Goal: Task Accomplishment & Management: Manage account settings

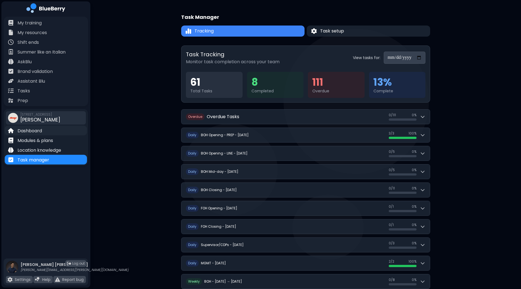
click at [32, 132] on p "Dashboard" at bounding box center [29, 131] width 24 height 7
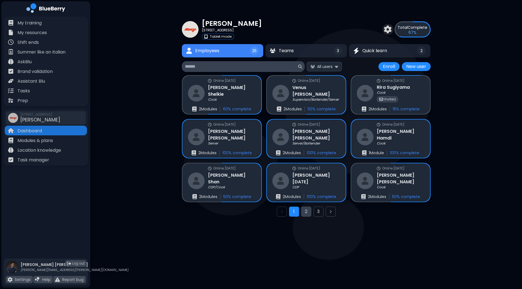
click at [306, 213] on button "2" at bounding box center [306, 212] width 10 height 10
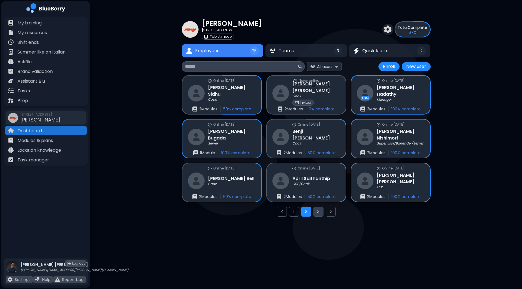
click at [318, 210] on button "3" at bounding box center [318, 212] width 10 height 10
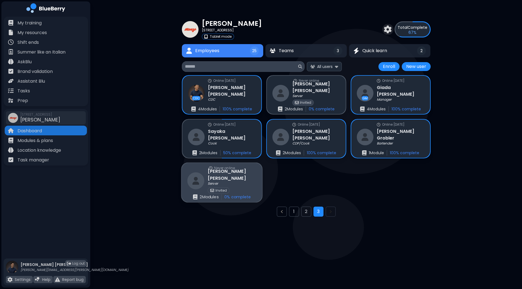
click at [241, 179] on div "Never online [PERSON_NAME] Server Invited 2 Module s 0 % complete" at bounding box center [222, 182] width 81 height 39
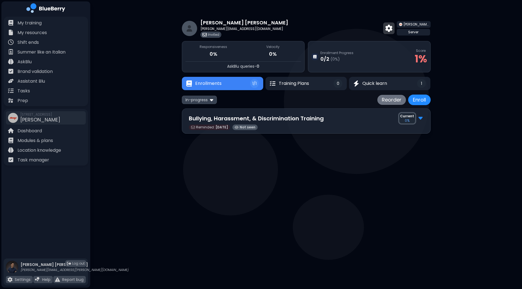
click at [392, 30] on img at bounding box center [388, 28] width 7 height 7
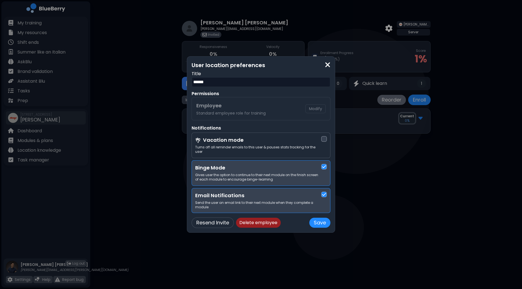
click at [255, 222] on button "Delete employee" at bounding box center [258, 223] width 45 height 10
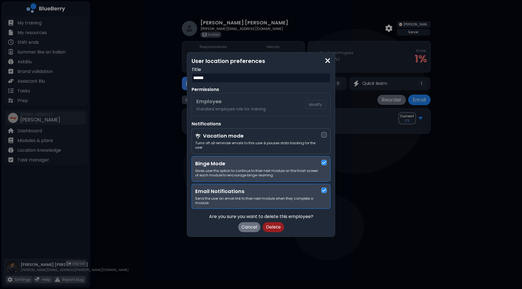
click at [275, 228] on button "Delete" at bounding box center [273, 227] width 21 height 10
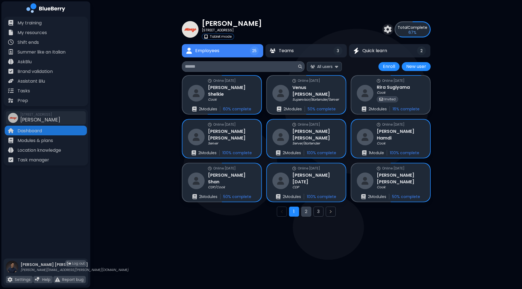
click at [306, 212] on button "2" at bounding box center [306, 212] width 10 height 10
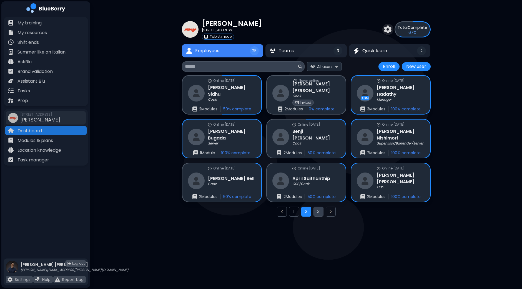
click at [317, 215] on button "3" at bounding box center [318, 212] width 10 height 10
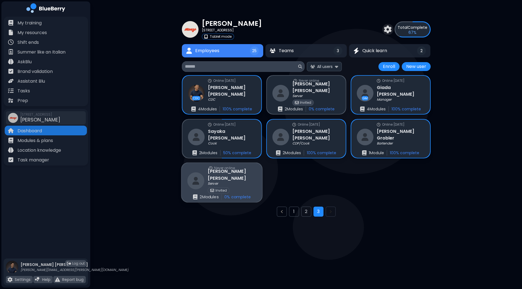
click at [246, 183] on div "Never online [PERSON_NAME] Server Invited 2 Module s 0 % complete" at bounding box center [222, 182] width 81 height 39
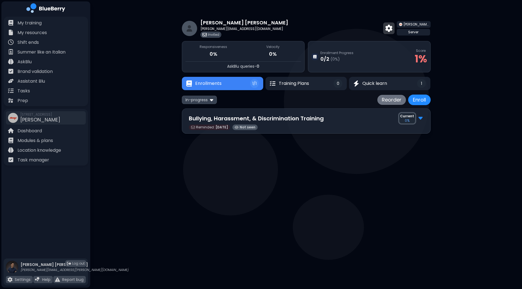
click at [392, 29] on img at bounding box center [388, 28] width 7 height 7
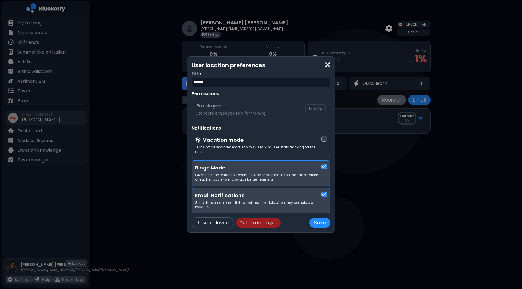
click at [269, 219] on button "Delete employee" at bounding box center [258, 223] width 45 height 10
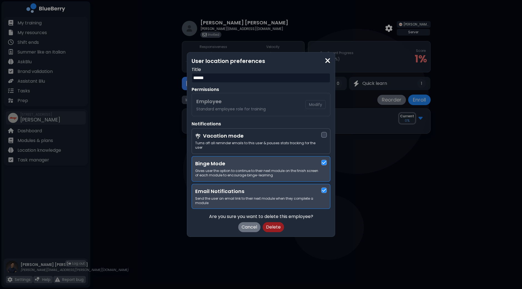
click at [274, 226] on button "Delete" at bounding box center [273, 227] width 21 height 10
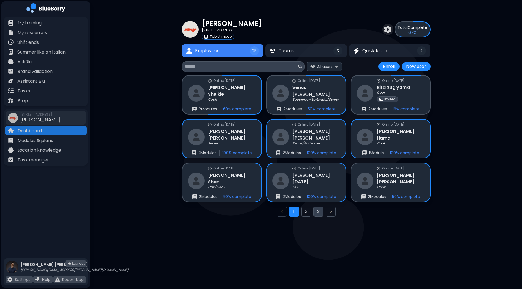
click at [315, 211] on button "3" at bounding box center [318, 212] width 10 height 10
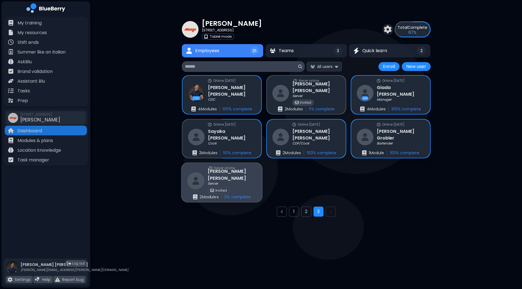
click at [201, 178] on img at bounding box center [195, 180] width 17 height 17
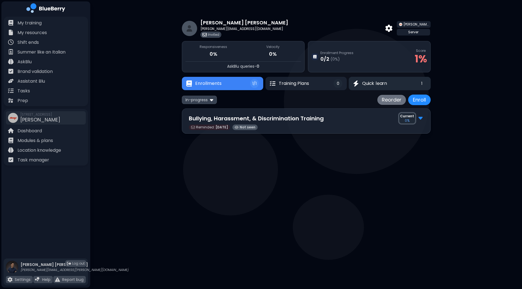
click at [390, 80] on button "Quick learn 1" at bounding box center [390, 83] width 82 height 13
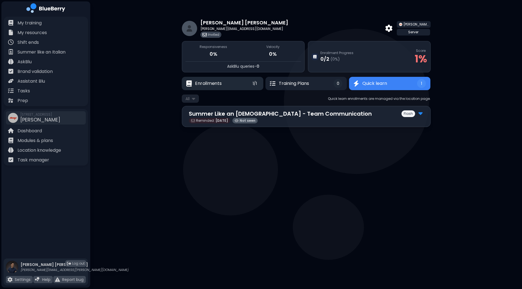
click at [235, 82] on button "Enrollments 1/1" at bounding box center [223, 83] width 82 height 13
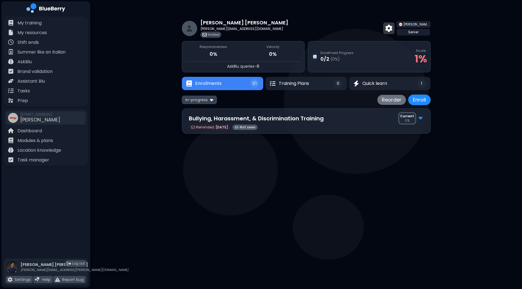
click at [392, 28] on img at bounding box center [388, 28] width 7 height 7
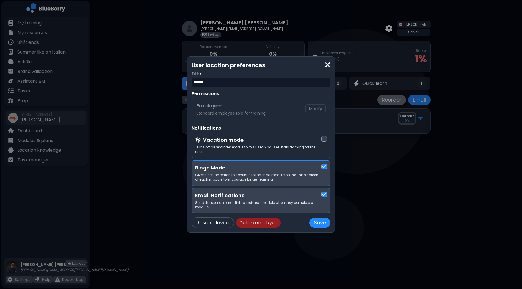
click at [259, 220] on button "Delete employee" at bounding box center [258, 223] width 45 height 10
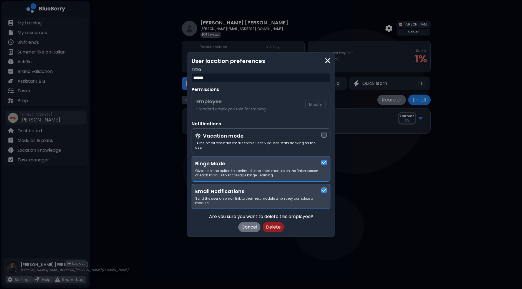
click at [271, 225] on button "Delete" at bounding box center [273, 227] width 21 height 10
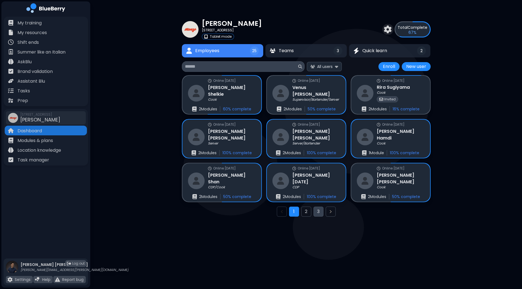
click at [316, 215] on button "3" at bounding box center [318, 212] width 10 height 10
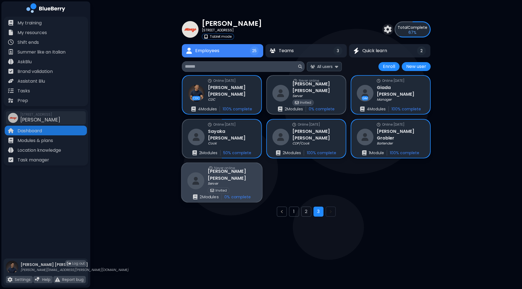
click at [245, 180] on div "Never online [PERSON_NAME] Server Invited 2 Module s 0 % complete" at bounding box center [222, 182] width 81 height 39
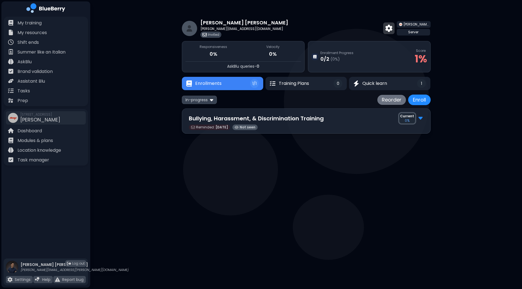
click at [392, 28] on img at bounding box center [388, 28] width 7 height 7
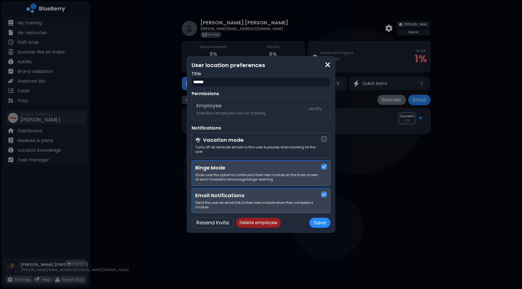
click at [260, 218] on button "Delete employee" at bounding box center [258, 223] width 45 height 10
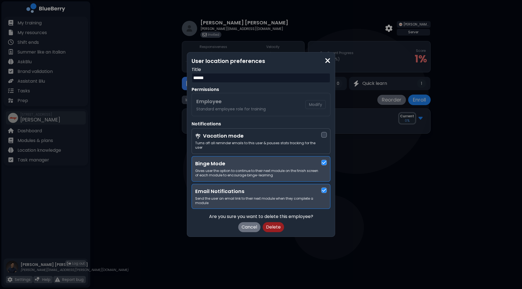
click at [277, 226] on button "Delete" at bounding box center [273, 227] width 21 height 10
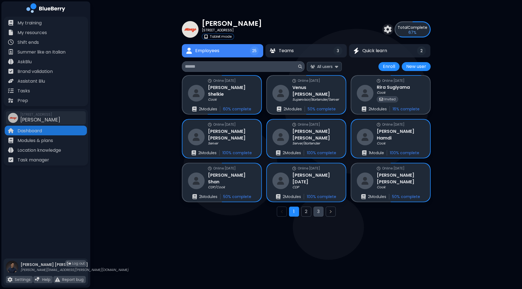
click at [315, 211] on button "3" at bounding box center [318, 212] width 10 height 10
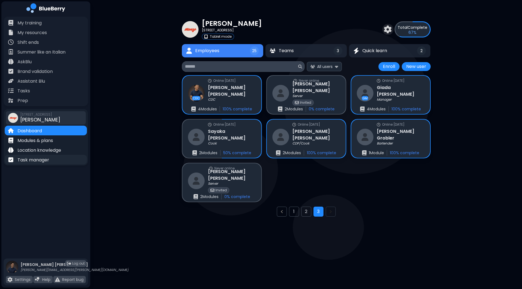
click at [49, 159] on p "Task manager" at bounding box center [33, 160] width 32 height 7
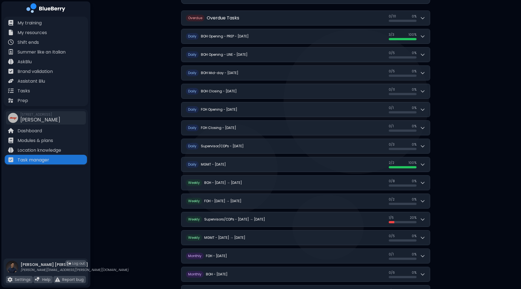
scroll to position [69, 0]
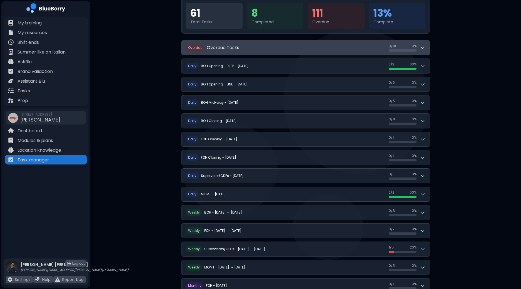
click at [426, 46] on button "O verdue Overdue Tasks 0 / 111 0 / 111 0 %" at bounding box center [305, 48] width 248 height 14
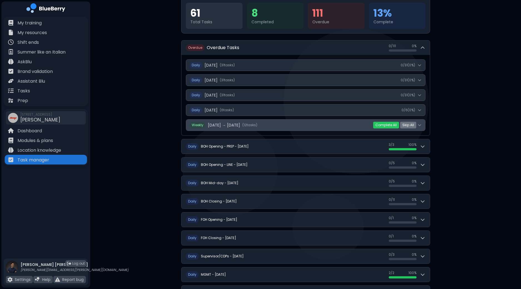
click at [420, 125] on icon at bounding box center [419, 125] width 2 height 1
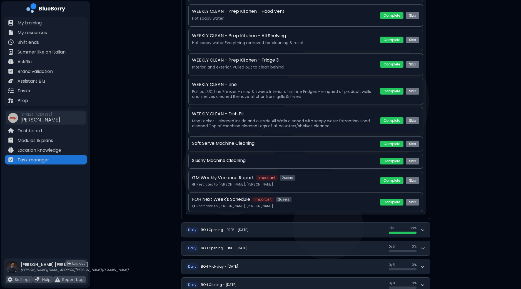
scroll to position [277, 0]
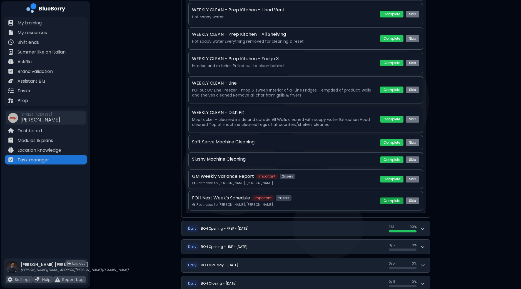
click at [388, 199] on button "Complete" at bounding box center [391, 201] width 23 height 7
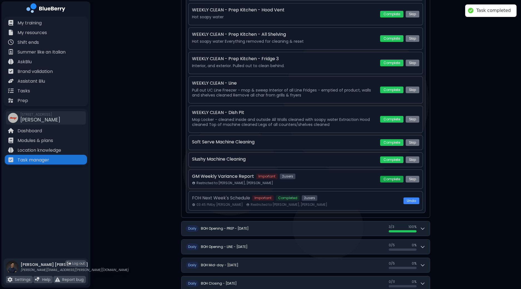
click at [393, 178] on button "Complete" at bounding box center [391, 179] width 23 height 7
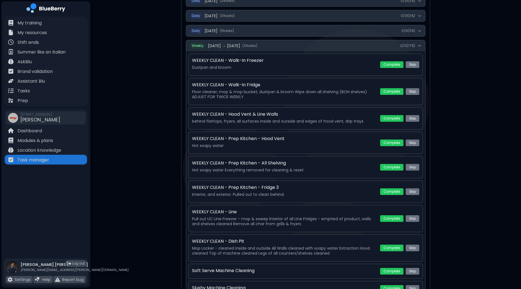
scroll to position [69, 0]
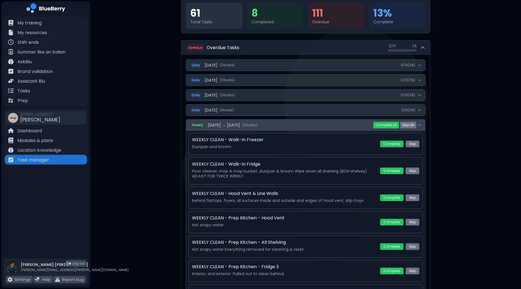
click at [419, 124] on icon at bounding box center [419, 125] width 4 height 4
